Goal: Connect with others: Connect with others

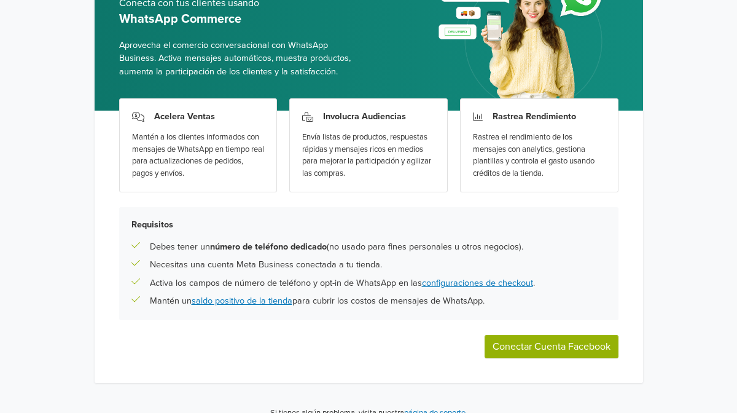
scroll to position [109, 0]
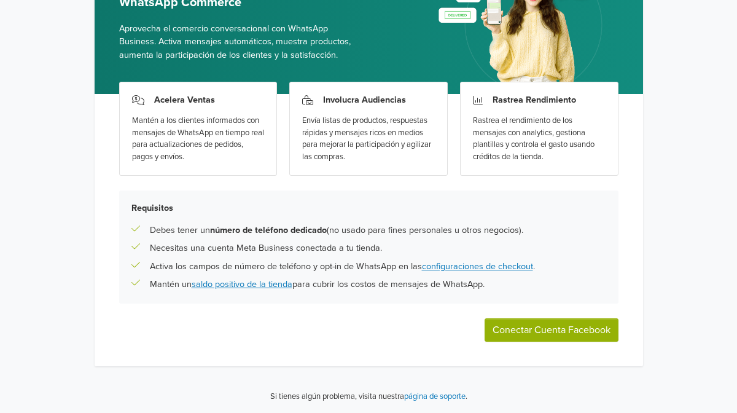
click at [511, 335] on button "Conectar Cuenta Facebook" at bounding box center [551, 329] width 134 height 23
click at [438, 265] on link "configuraciones de checkout" at bounding box center [477, 266] width 111 height 10
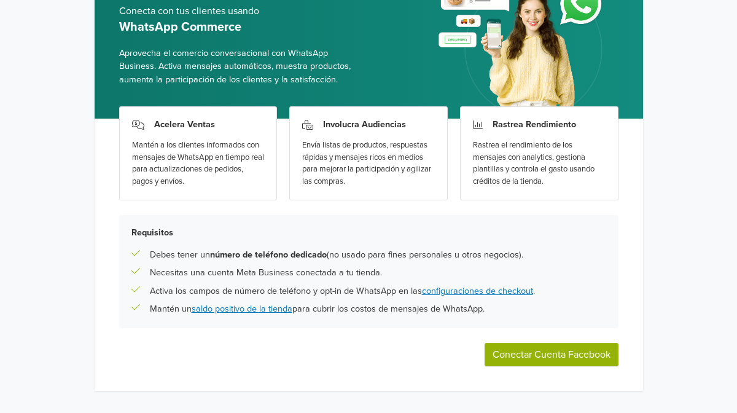
scroll to position [109, 0]
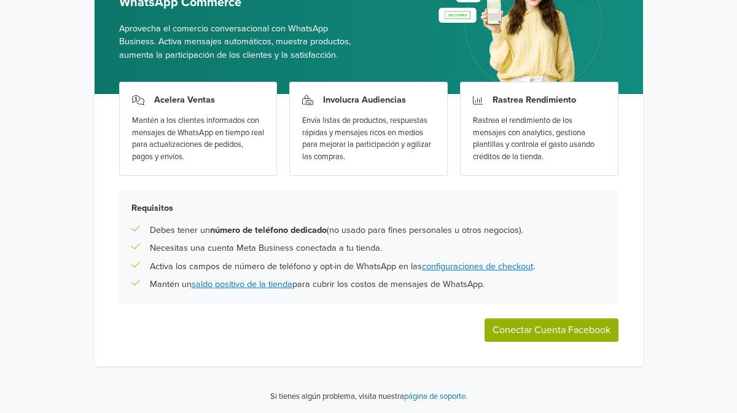
click at [508, 325] on button "Conectar Cuenta Facebook" at bounding box center [551, 329] width 134 height 23
click at [23, 160] on div "WhatsApp Commerce Conecta con tus clientes usando WhatsApp Commerce Aprovecha e…" at bounding box center [368, 152] width 737 height 522
